Goal: Task Accomplishment & Management: Manage account settings

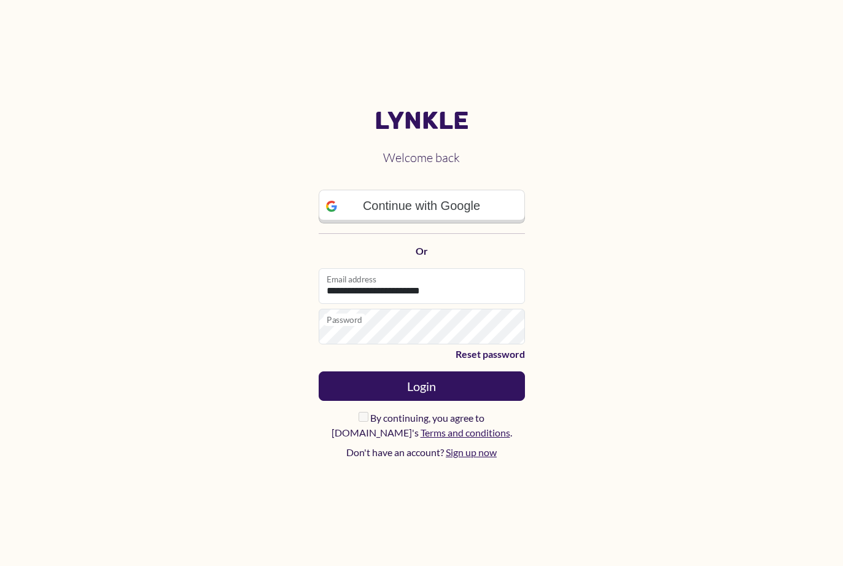
type input "**********"
click at [421, 385] on button "Login" at bounding box center [422, 385] width 206 height 29
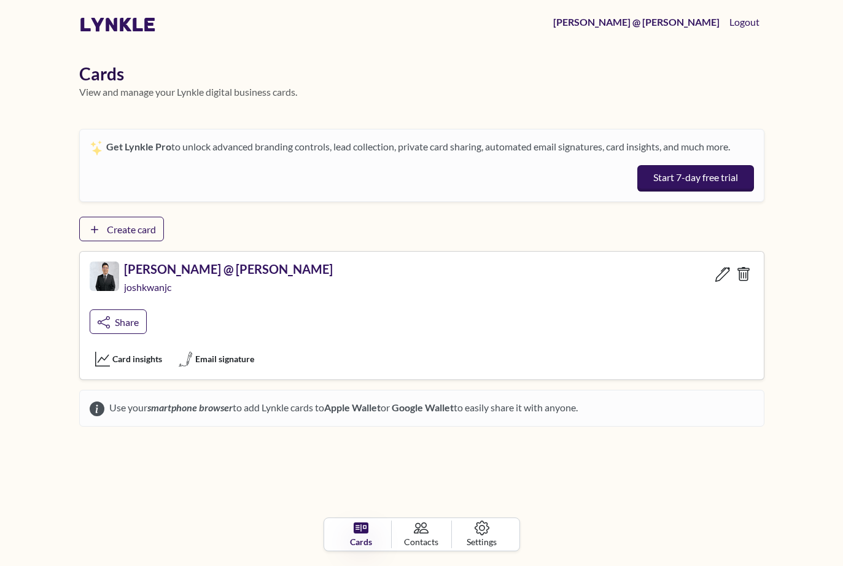
click at [790, 508] on div "Cards Contacts Settings" at bounding box center [421, 483] width 843 height 55
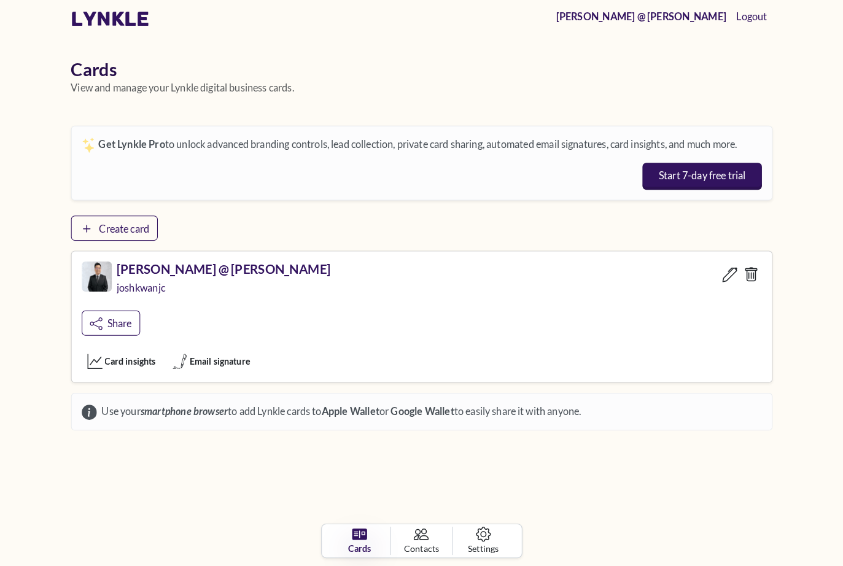
click at [790, 456] on div "Cards Contacts Settings" at bounding box center [421, 483] width 843 height 55
